Goal: Navigation & Orientation: Find specific page/section

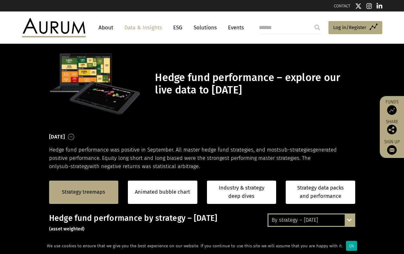
click at [110, 27] on link "About" at bounding box center [105, 28] width 21 height 12
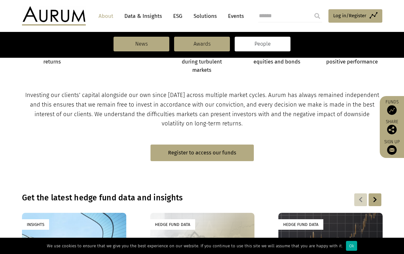
scroll to position [314, 0]
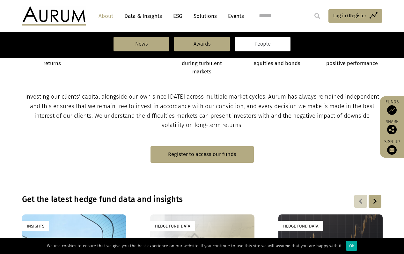
click at [261, 47] on link "People" at bounding box center [263, 44] width 56 height 15
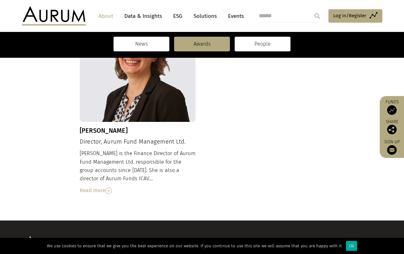
scroll to position [733, 0]
